Goal: Ask a question

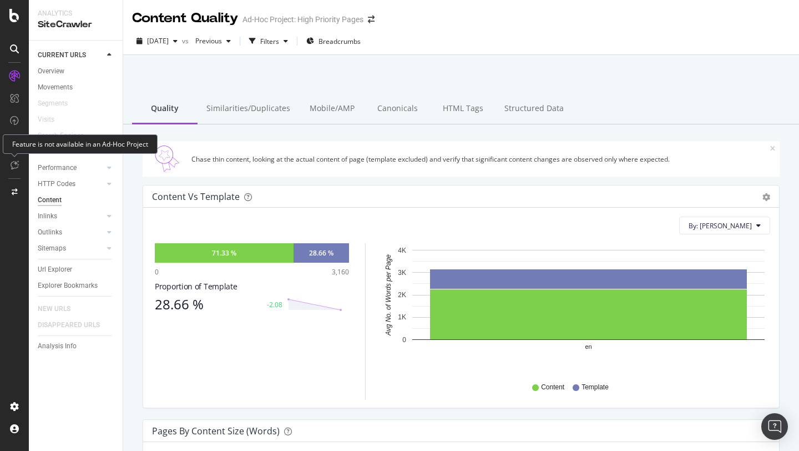
click at [14, 168] on icon at bounding box center [15, 164] width 8 height 9
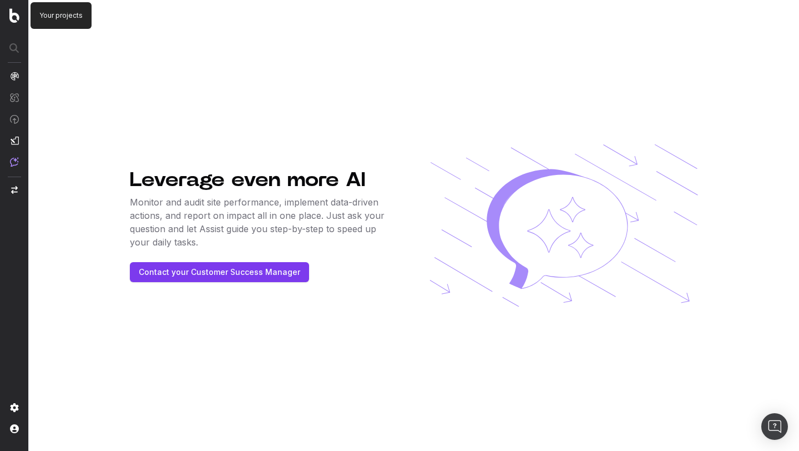
click at [14, 16] on img at bounding box center [14, 15] width 10 height 14
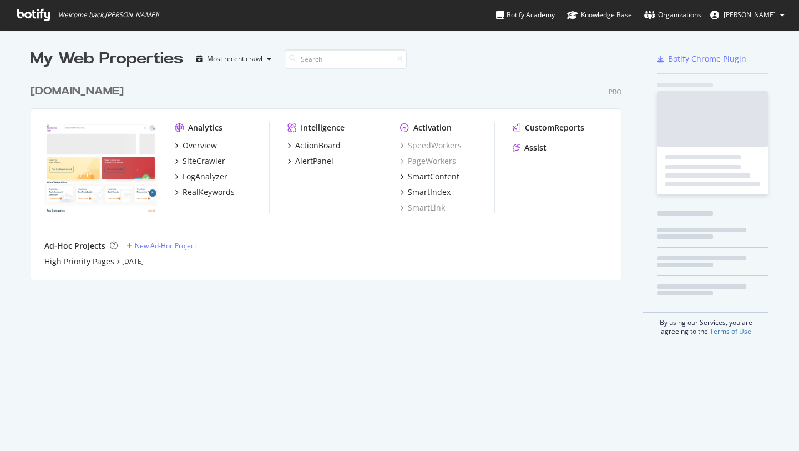
scroll to position [210, 600]
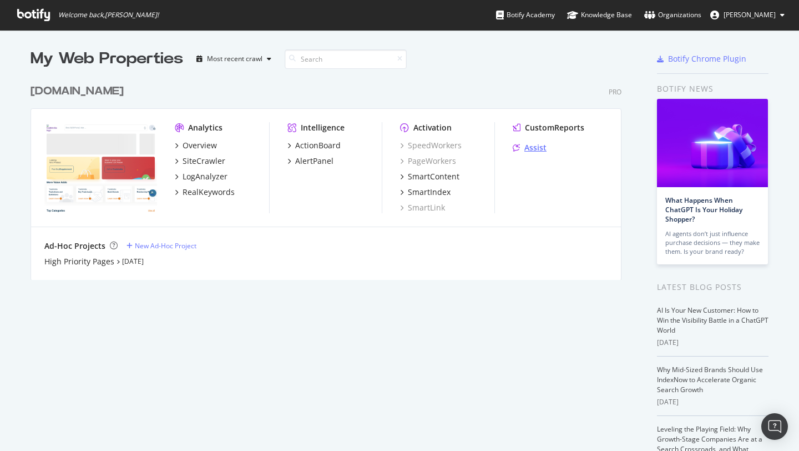
click at [527, 148] on div "Assist" at bounding box center [536, 147] width 22 height 11
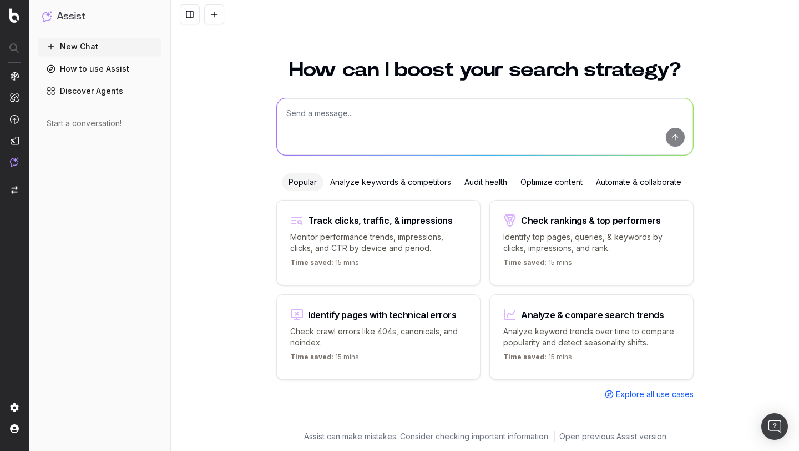
click at [548, 183] on div "Optimize content" at bounding box center [551, 182] width 75 height 18
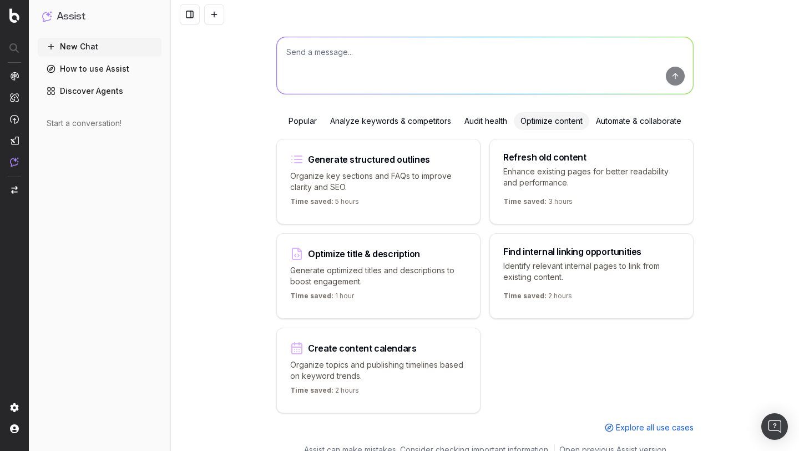
scroll to position [74, 0]
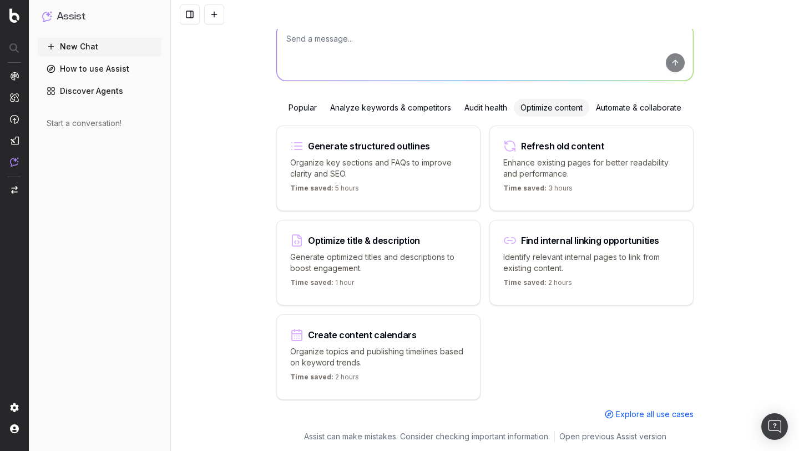
click at [541, 243] on div "Find internal linking opportunities" at bounding box center [592, 240] width 177 height 13
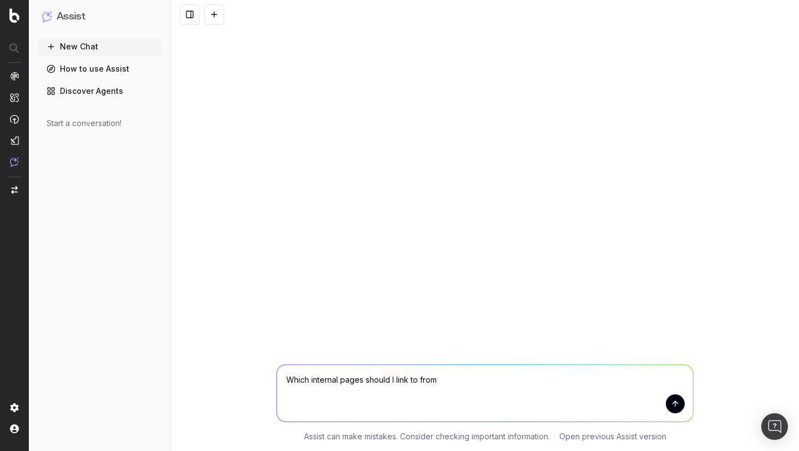
scroll to position [0, 0]
paste textarea "[URL][DOMAIN_NAME]"
type textarea "Which internal pages should I link to from [URL][DOMAIN_NAME]"
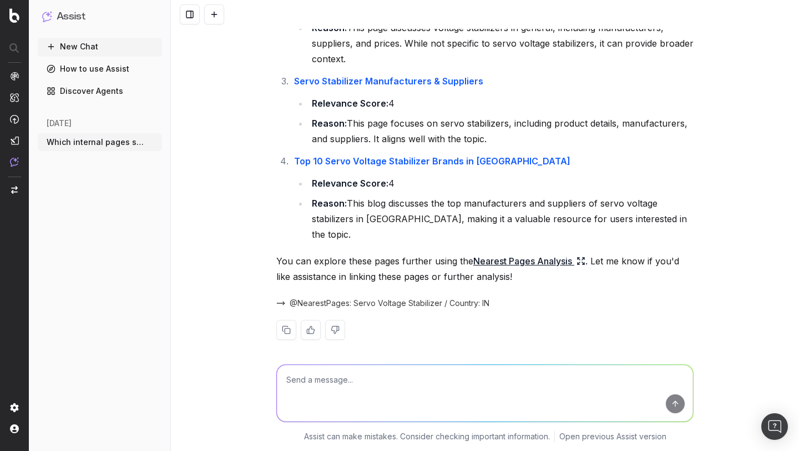
scroll to position [409, 0]
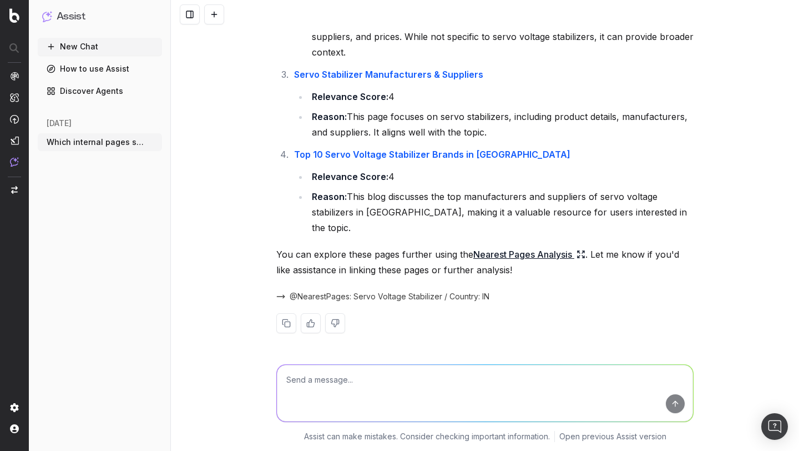
click at [324, 298] on span "@NearestPages: Servo Voltage Stabilizer / Country: IN" at bounding box center [390, 296] width 200 height 11
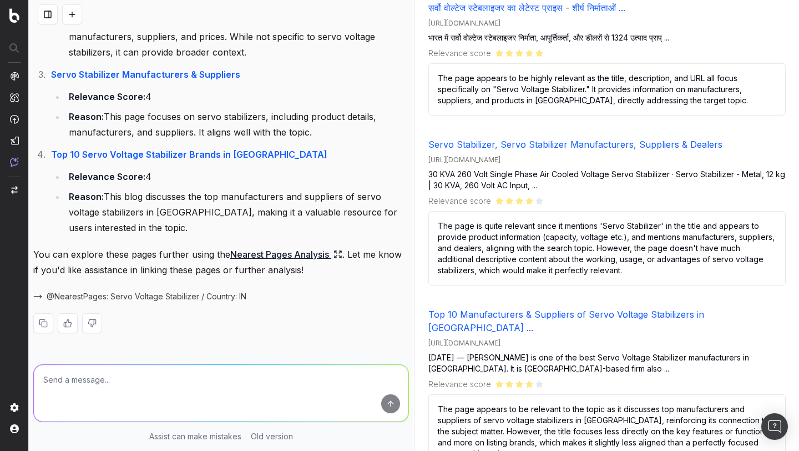
scroll to position [0, 0]
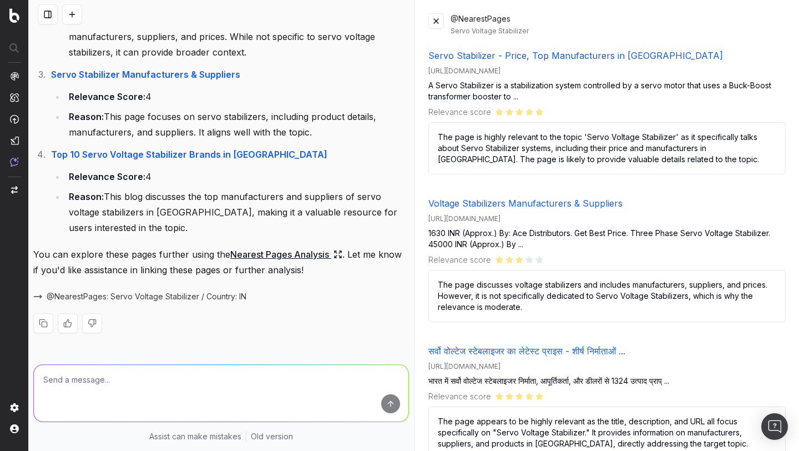
click at [434, 23] on button at bounding box center [437, 21] width 16 height 16
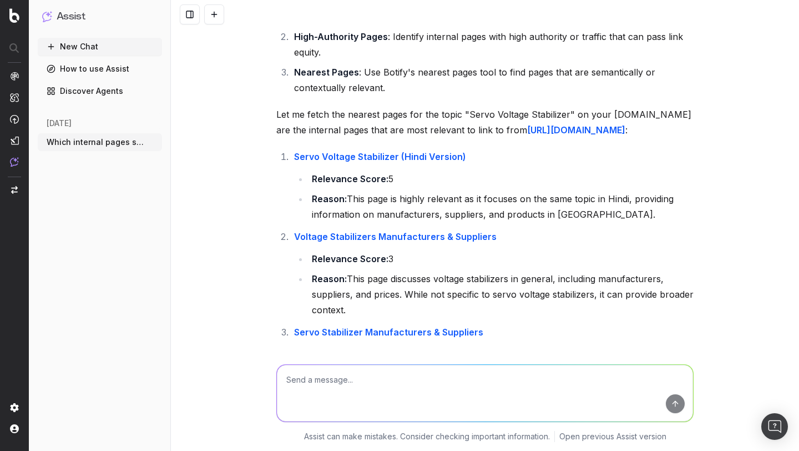
scroll to position [51, 0]
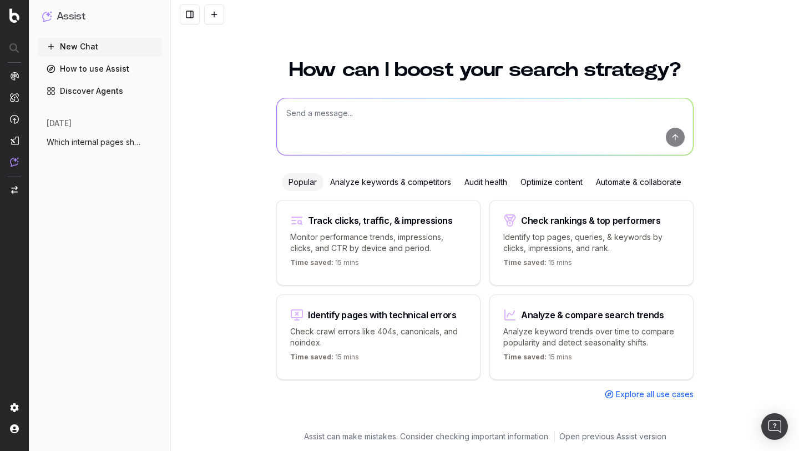
click at [543, 183] on div "Optimize content" at bounding box center [551, 182] width 75 height 18
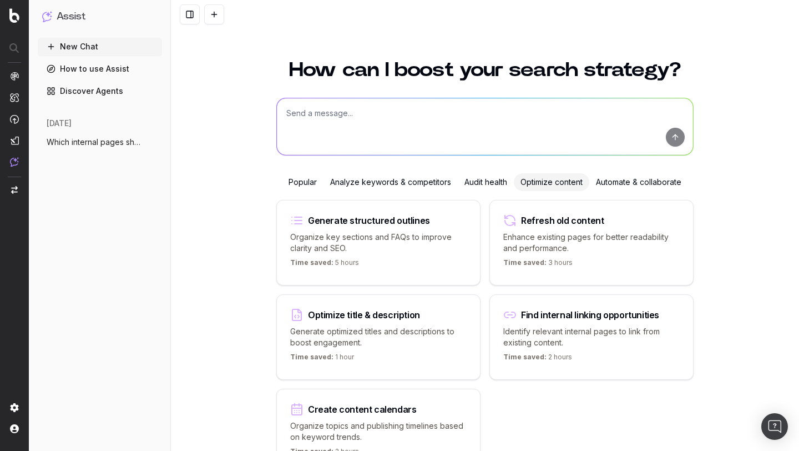
scroll to position [74, 0]
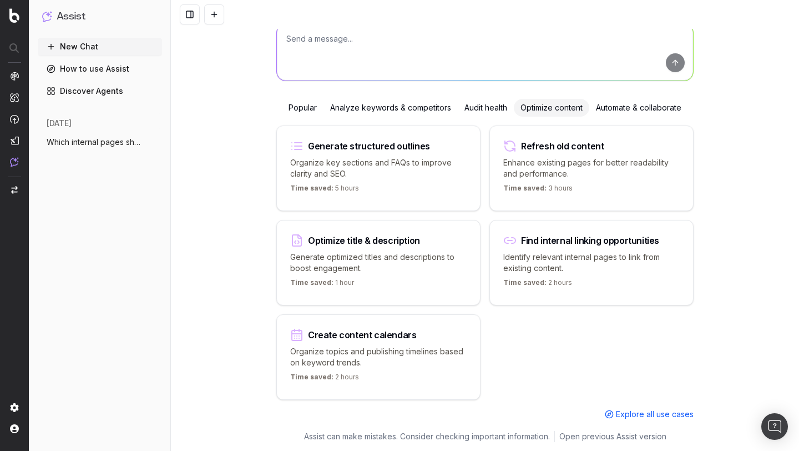
click at [380, 108] on div "Analyze keywords & competitors" at bounding box center [391, 108] width 134 height 18
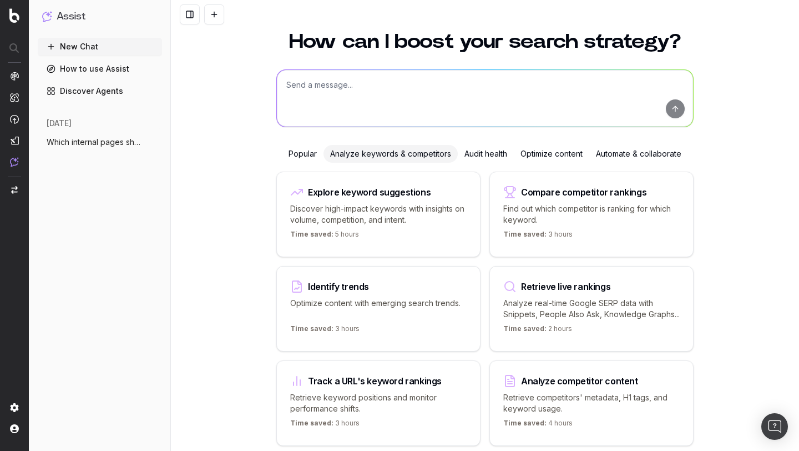
scroll to position [22, 0]
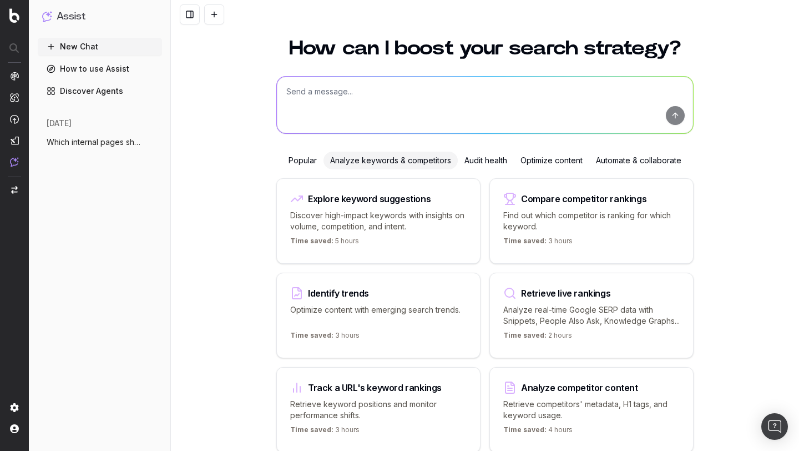
click at [343, 101] on textarea at bounding box center [485, 105] width 416 height 57
click at [541, 167] on div "Optimize content" at bounding box center [551, 161] width 75 height 18
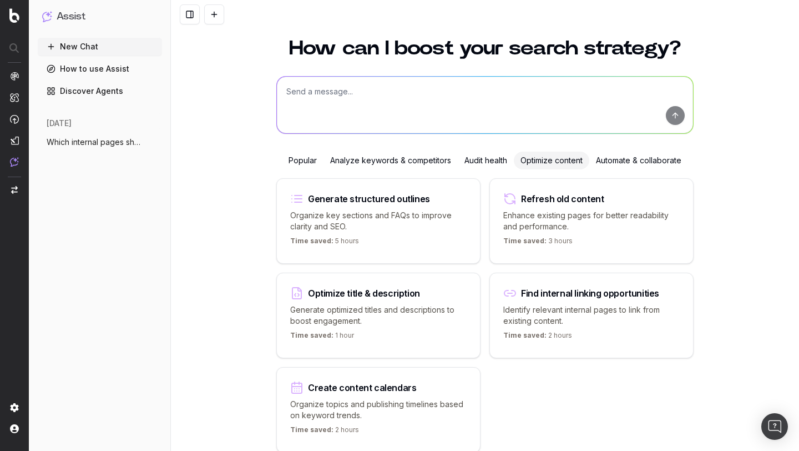
click at [543, 211] on p "Enhance existing pages for better readability and performance." at bounding box center [592, 221] width 177 height 22
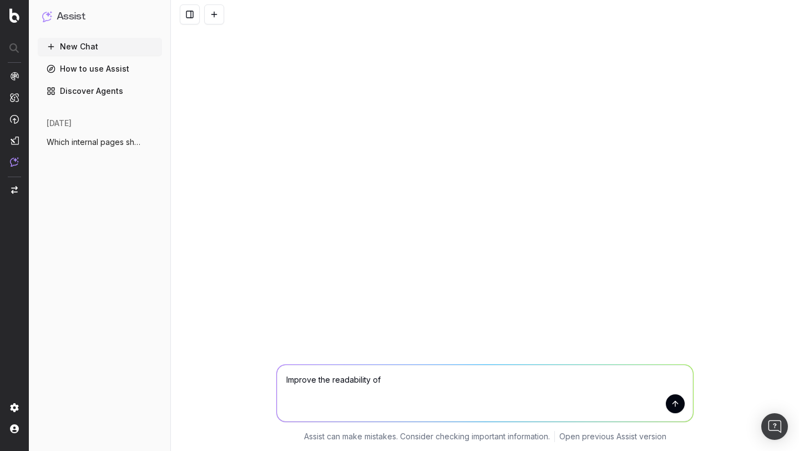
scroll to position [0, 0]
paste textarea "[URL][DOMAIN_NAME]"
type textarea "Improve the readability of [URL][DOMAIN_NAME]"
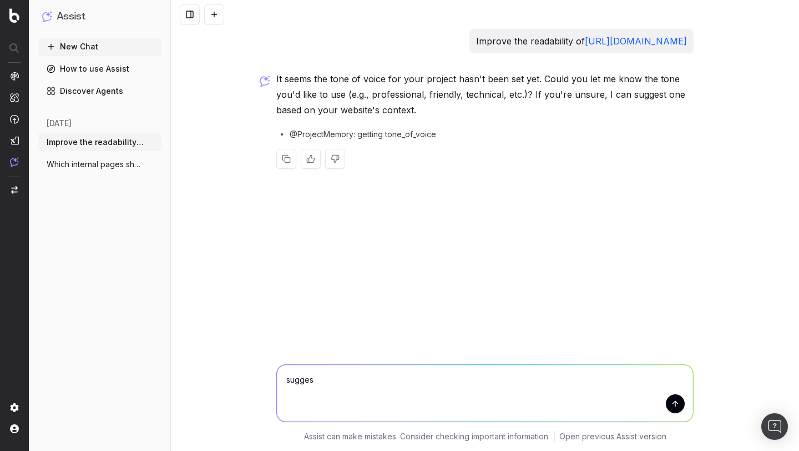
type textarea "suggest"
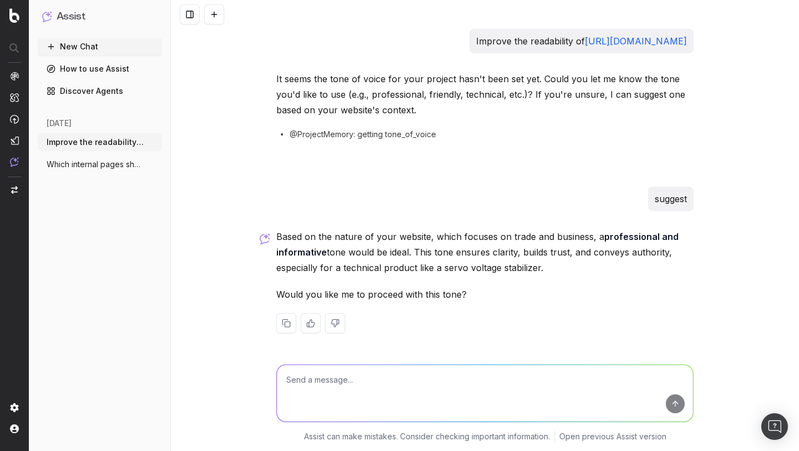
scroll to position [16, 0]
type textarea "yes"
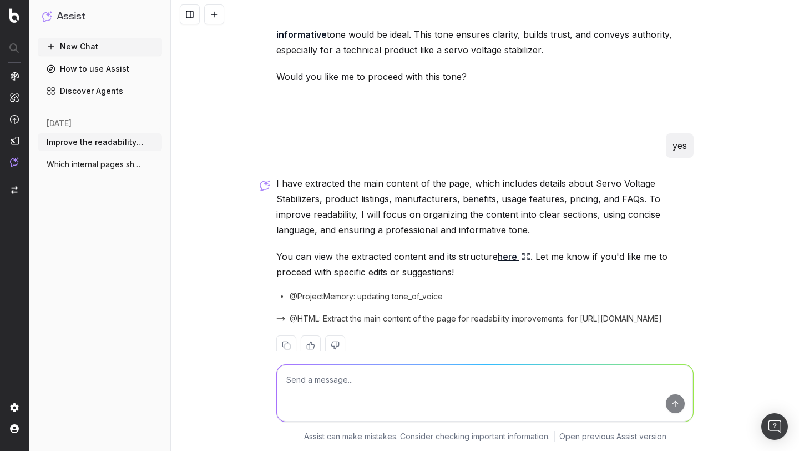
scroll to position [255, 0]
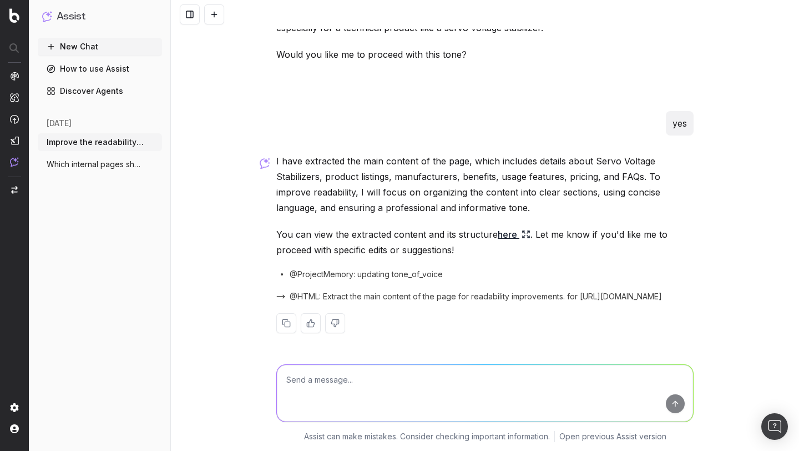
click at [507, 237] on link "here" at bounding box center [514, 234] width 33 height 16
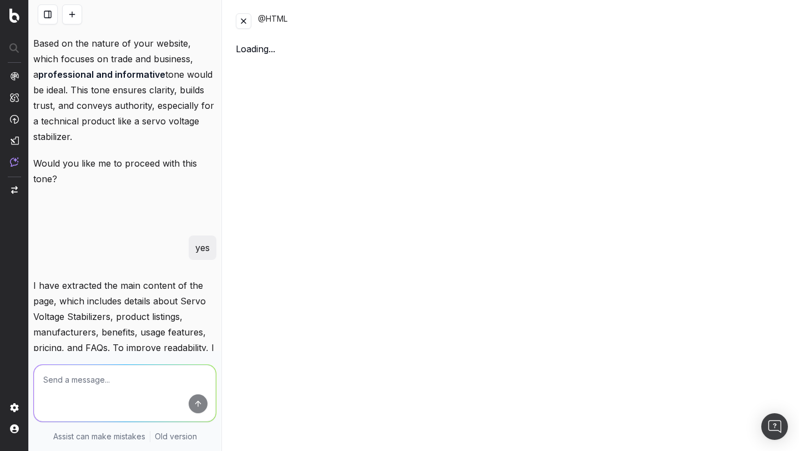
scroll to position [318, 0]
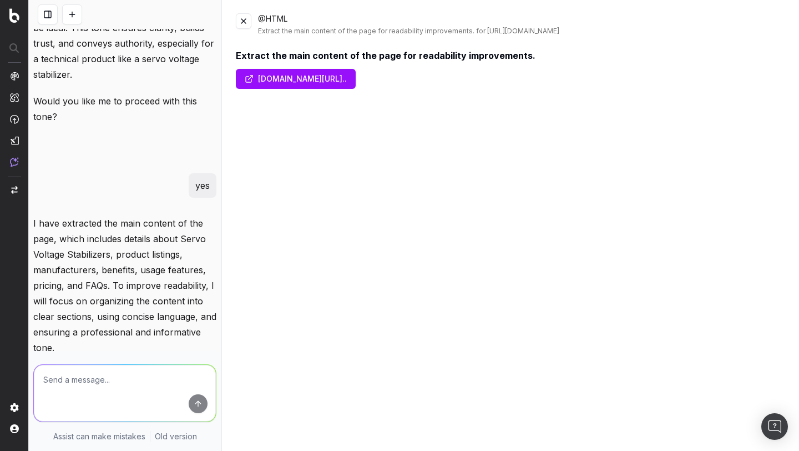
click at [356, 80] on link "[DOMAIN_NAME][URL].." at bounding box center [296, 79] width 120 height 20
click at [243, 24] on button at bounding box center [244, 21] width 16 height 16
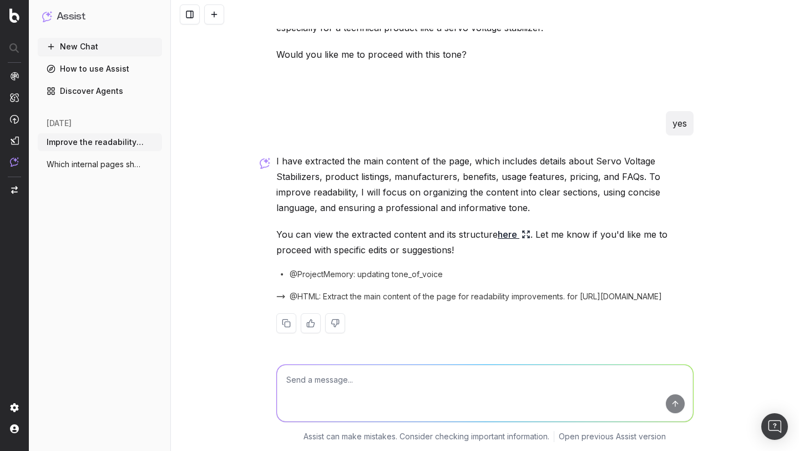
click at [380, 295] on span "@HTML: Extract the main content of the page for readability improvements. for […" at bounding box center [476, 296] width 372 height 11
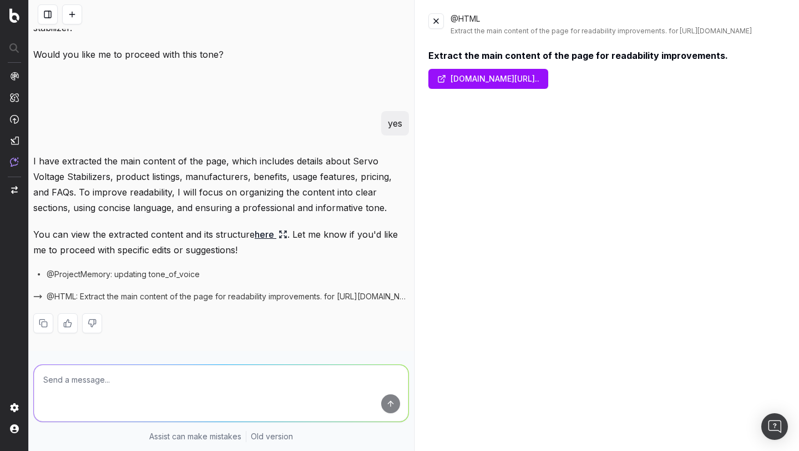
click at [434, 26] on button at bounding box center [437, 21] width 16 height 16
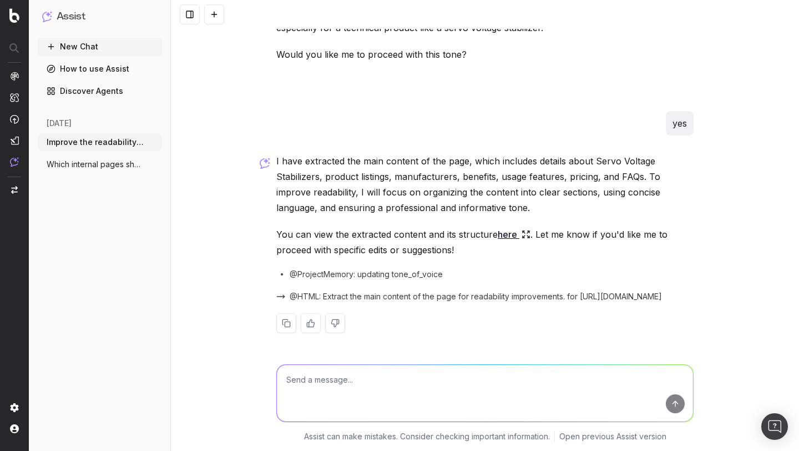
click at [342, 380] on textarea at bounding box center [485, 393] width 416 height 57
type textarea "edit"
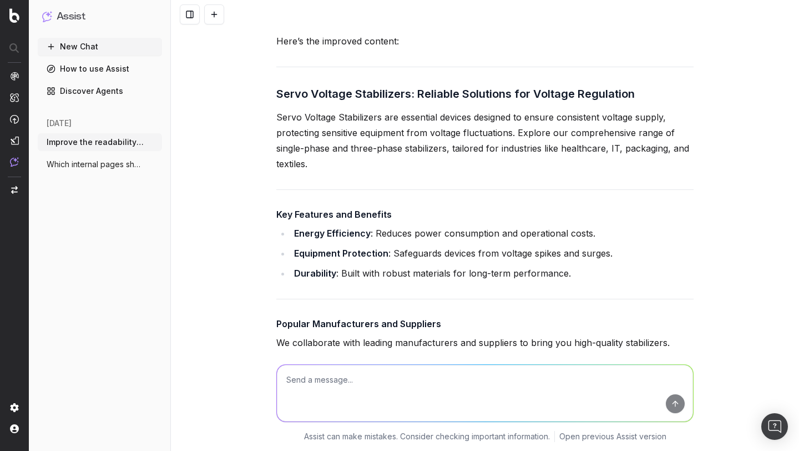
scroll to position [786, 0]
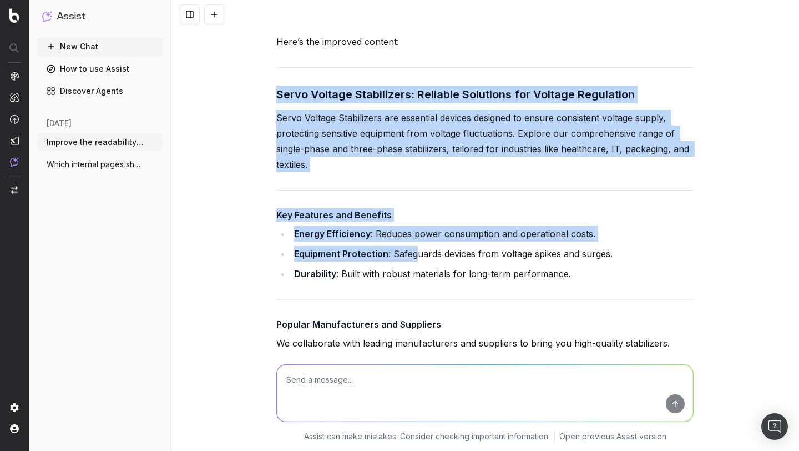
drag, startPoint x: 278, startPoint y: 93, endPoint x: 419, endPoint y: 257, distance: 216.5
click at [420, 257] on div "To improve the readability of the page, I'll focus on the following enhancement…" at bounding box center [484, 333] width 417 height 972
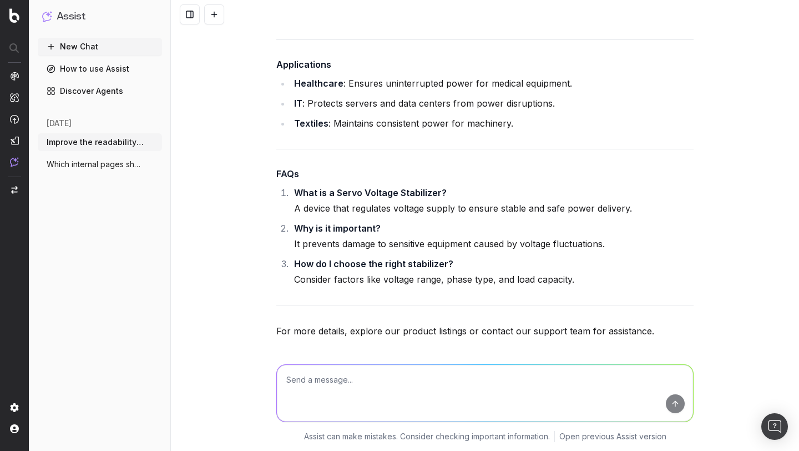
scroll to position [1087, 0]
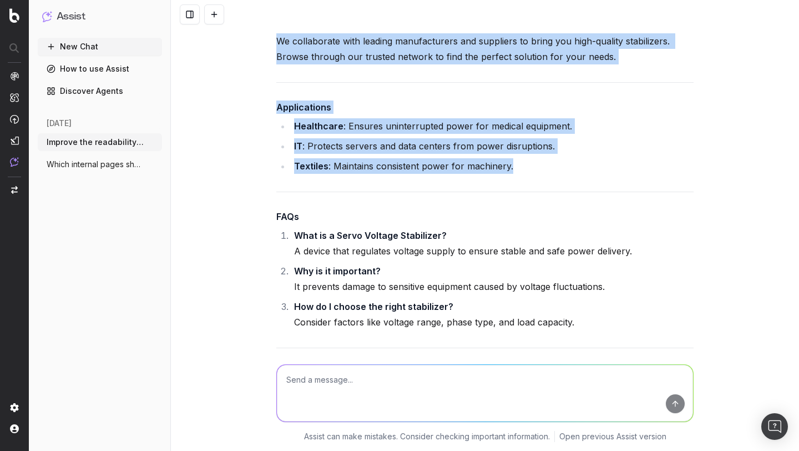
click at [513, 168] on li "Textiles : Maintains consistent power for machinery." at bounding box center [492, 166] width 403 height 16
copy div "Servo Voltage Stabilizers: Reliable Solutions for Voltage Regulation Servo Volt…"
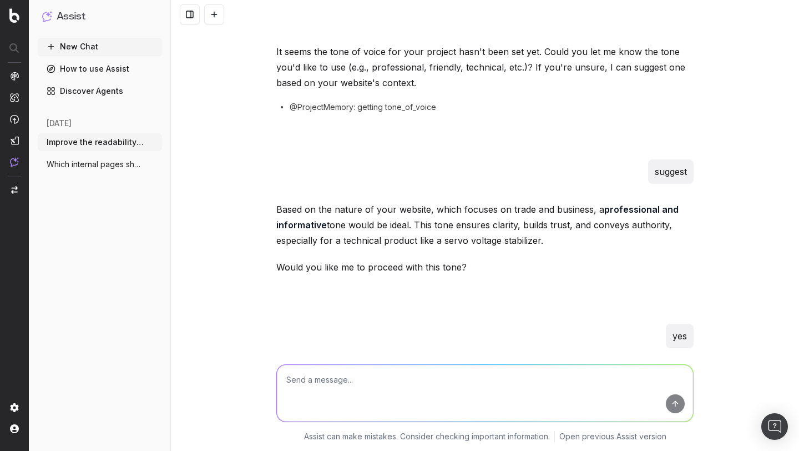
scroll to position [0, 0]
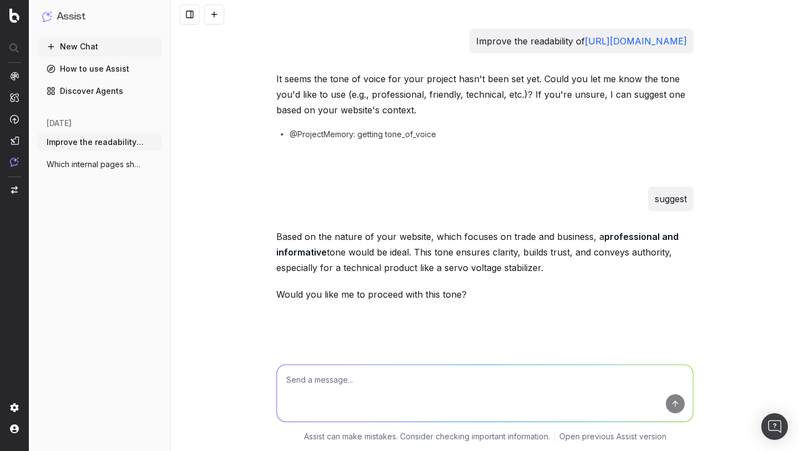
click at [76, 14] on h1 "Assist" at bounding box center [71, 17] width 29 height 16
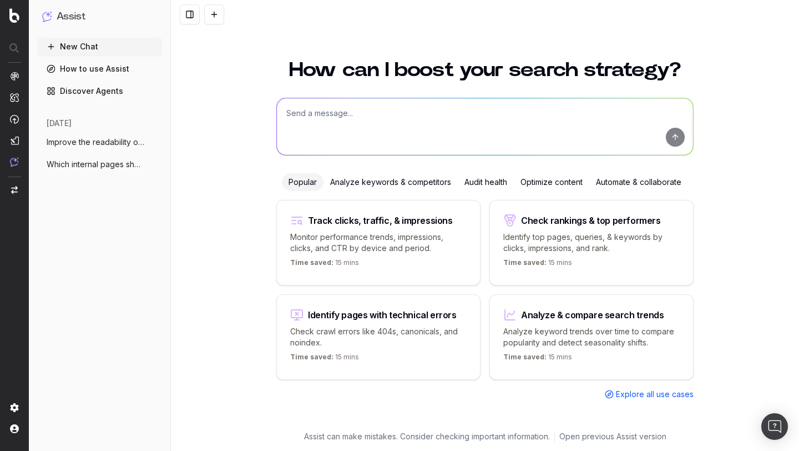
click at [355, 243] on p "Monitor performance trends, impressions, clicks, and CTR by device and period." at bounding box center [378, 242] width 177 height 22
type textarea "Change in clicks/CTR/impressions over last 28 days vs last (branded vs non-bran…"
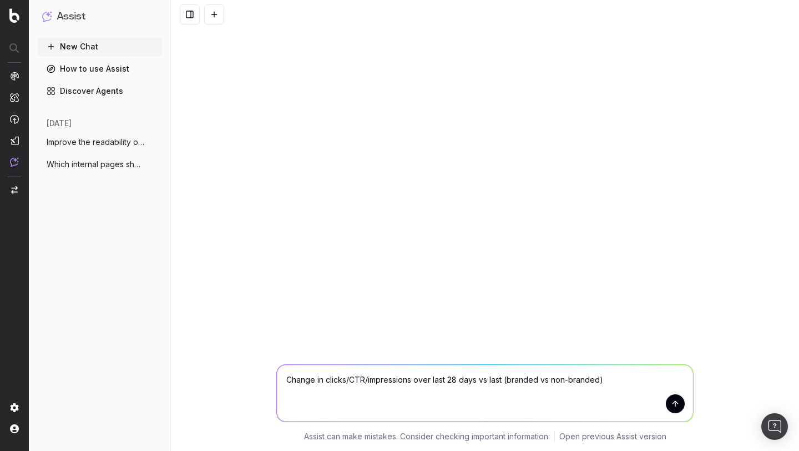
click at [676, 410] on button "submit" at bounding box center [675, 403] width 19 height 19
